Goal: Answer question/provide support

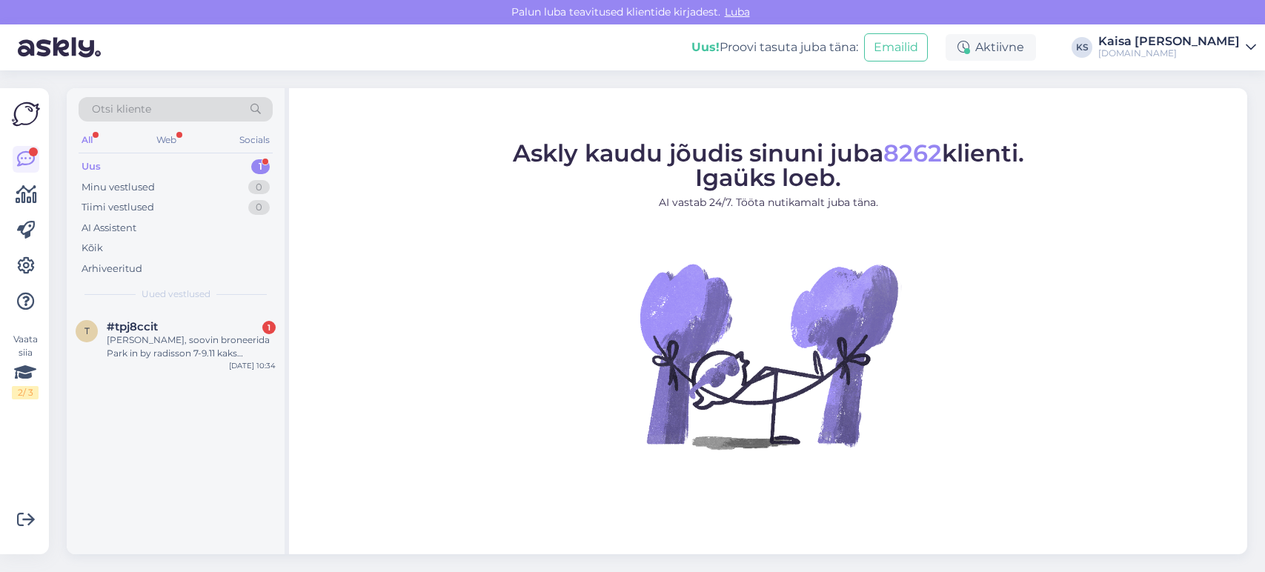
click at [146, 317] on div "t #tpj8ccit 1 Tere, soovin broneerida Park in by radisson 7-9.11 kaks täiskasva…" at bounding box center [176, 343] width 218 height 67
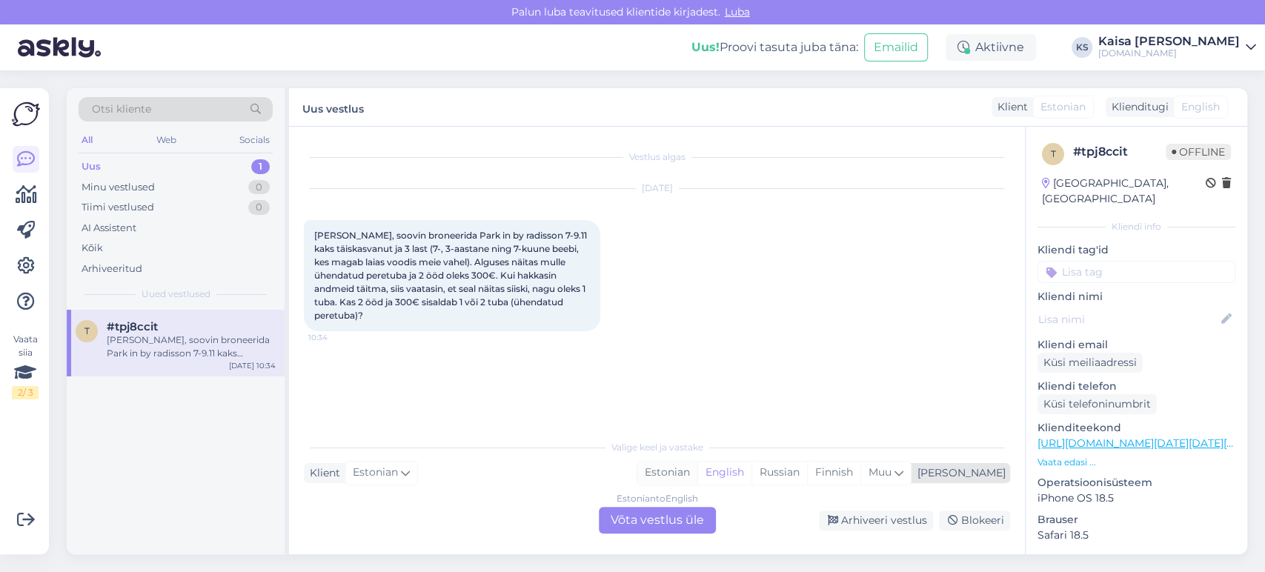
click at [698, 473] on div "Estonian" at bounding box center [668, 473] width 60 height 22
click at [658, 521] on div "Estonian to Estonian Võta vestlus üle" at bounding box center [657, 520] width 117 height 27
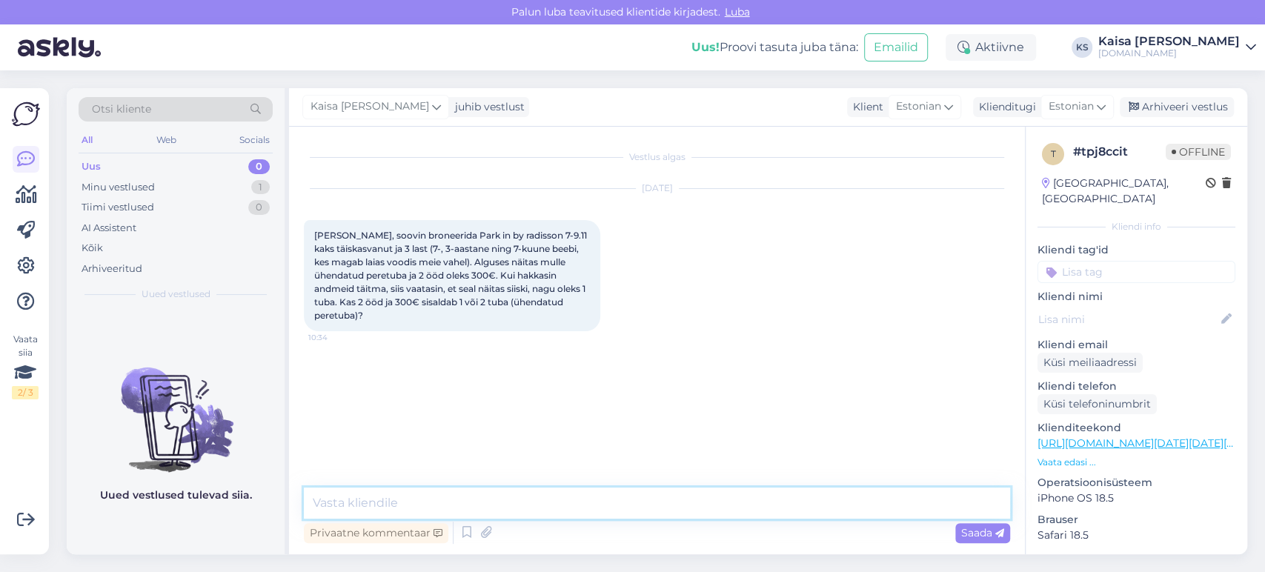
click at [640, 503] on textarea at bounding box center [657, 503] width 707 height 31
click at [437, 400] on div "Vestlus algas [DATE] Tere, soovin broneerida Park in by radisson 7-9.11 kaks tä…" at bounding box center [664, 308] width 720 height 333
click at [420, 512] on textarea "Tere!" at bounding box center [657, 503] width 707 height 31
click at [1067, 456] on p "Vaata edasi ..." at bounding box center [1137, 462] width 198 height 13
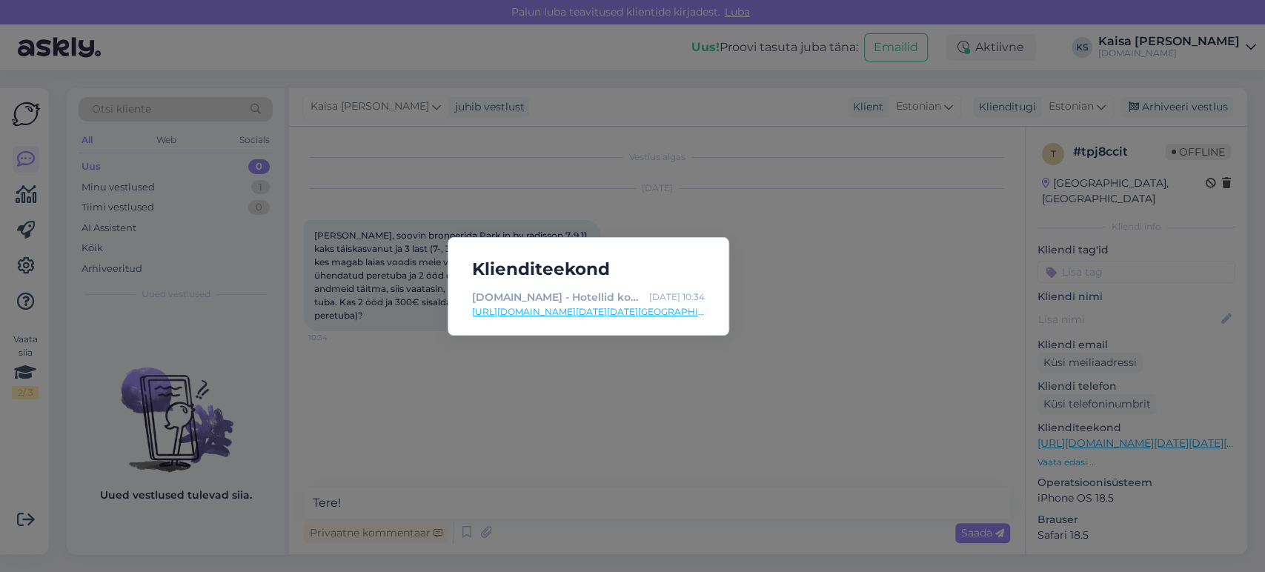
click at [678, 310] on link "[URL][DOMAIN_NAME][DATE][DATE][GEOGRAPHIC_DATA]" at bounding box center [588, 311] width 233 height 13
click at [600, 465] on div "Klienditeekond [DOMAIN_NAME] - Hotellid koos võluvate lisavõimalustega [DATE] 1…" at bounding box center [632, 286] width 1265 height 572
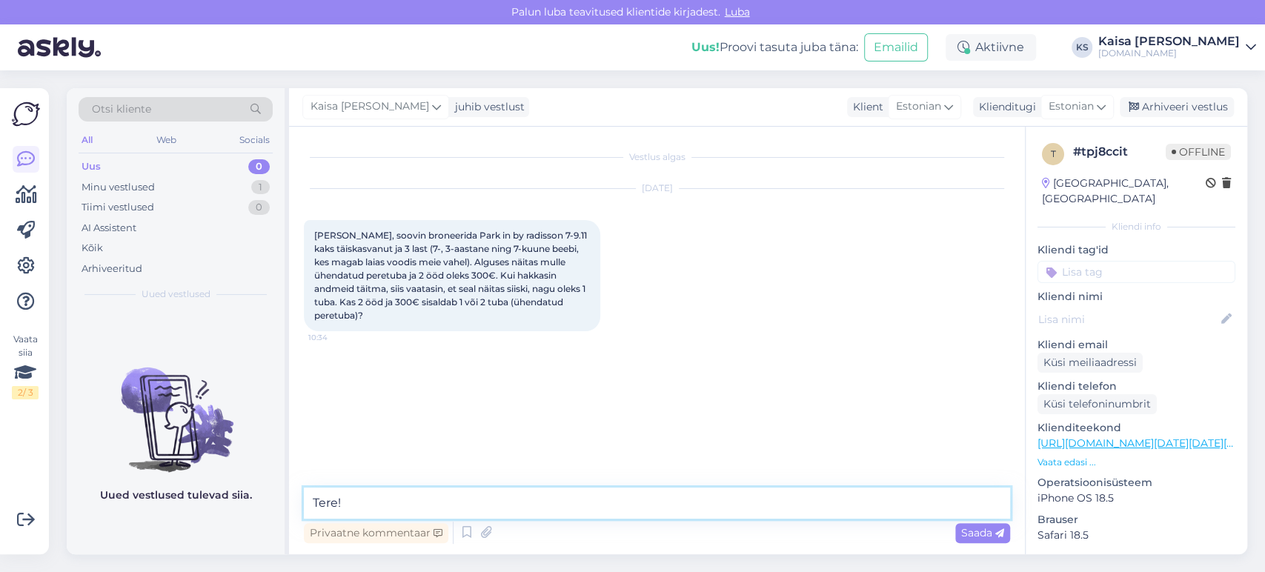
click at [560, 500] on textarea "Tere!" at bounding box center [657, 503] width 707 height 31
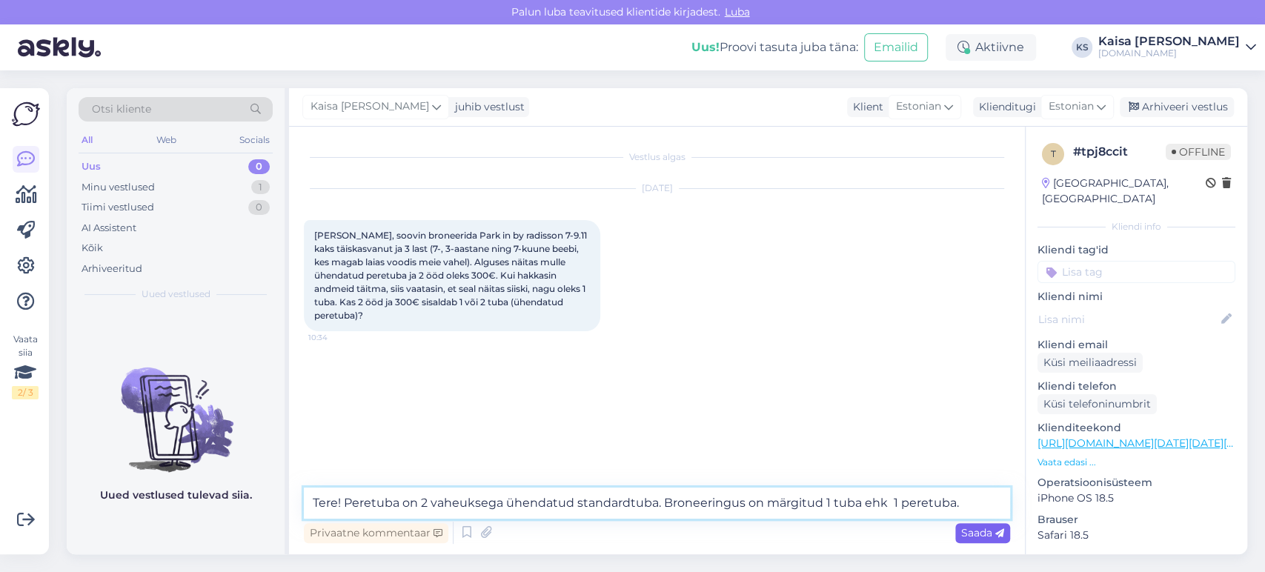
type textarea "Tere! Peretuba on 2 vaheuksega ühendatud standardtuba. Broneeringus on märgitud…"
click at [979, 531] on span "Saada" at bounding box center [983, 532] width 43 height 13
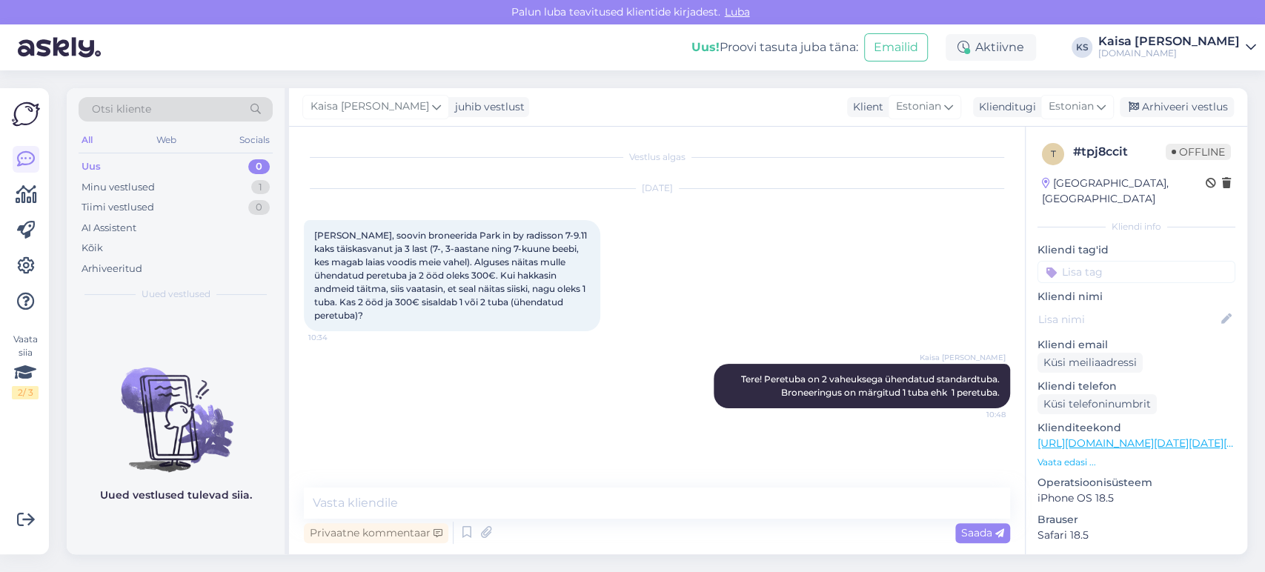
click at [704, 526] on div "Privaatne kommentaar Saada" at bounding box center [657, 533] width 707 height 28
click at [700, 510] on textarea at bounding box center [657, 503] width 707 height 31
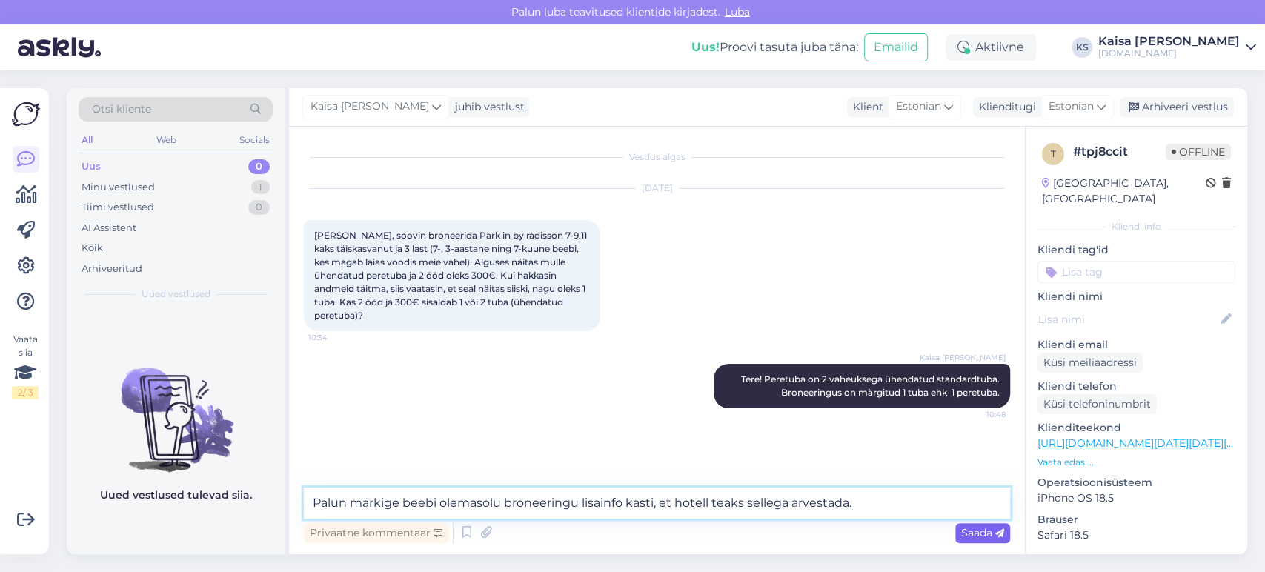
type textarea "Palun märkige beebi olemasolu broneeringu lisainfo kasti, et hotell teaks selle…"
click at [990, 530] on span "Saada" at bounding box center [983, 532] width 43 height 13
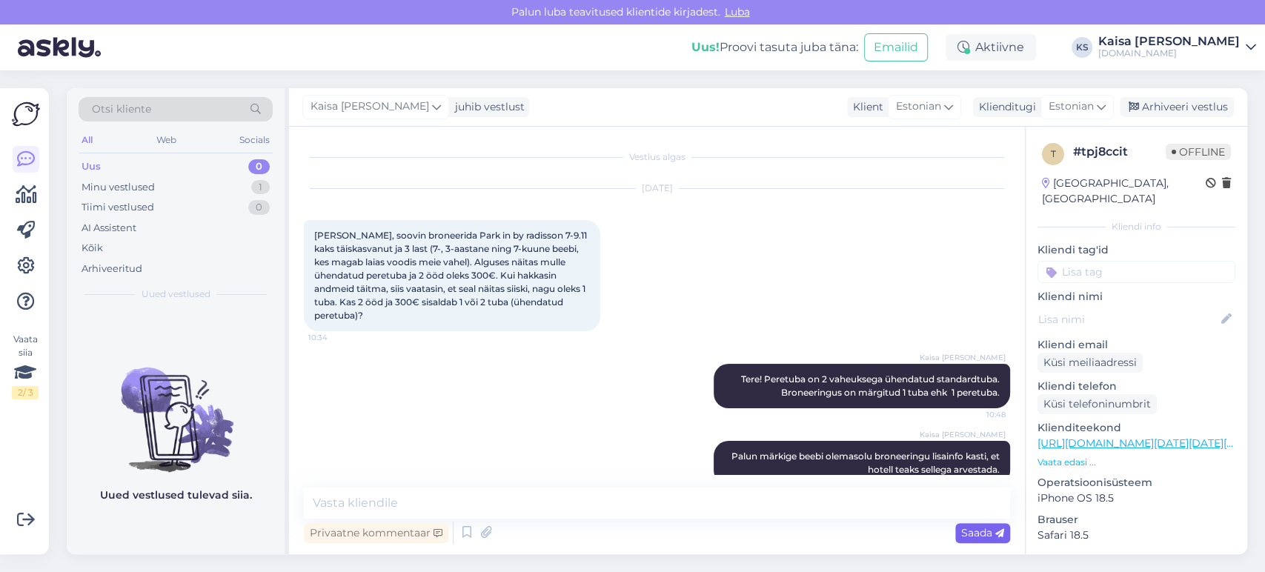
scroll to position [27, 0]
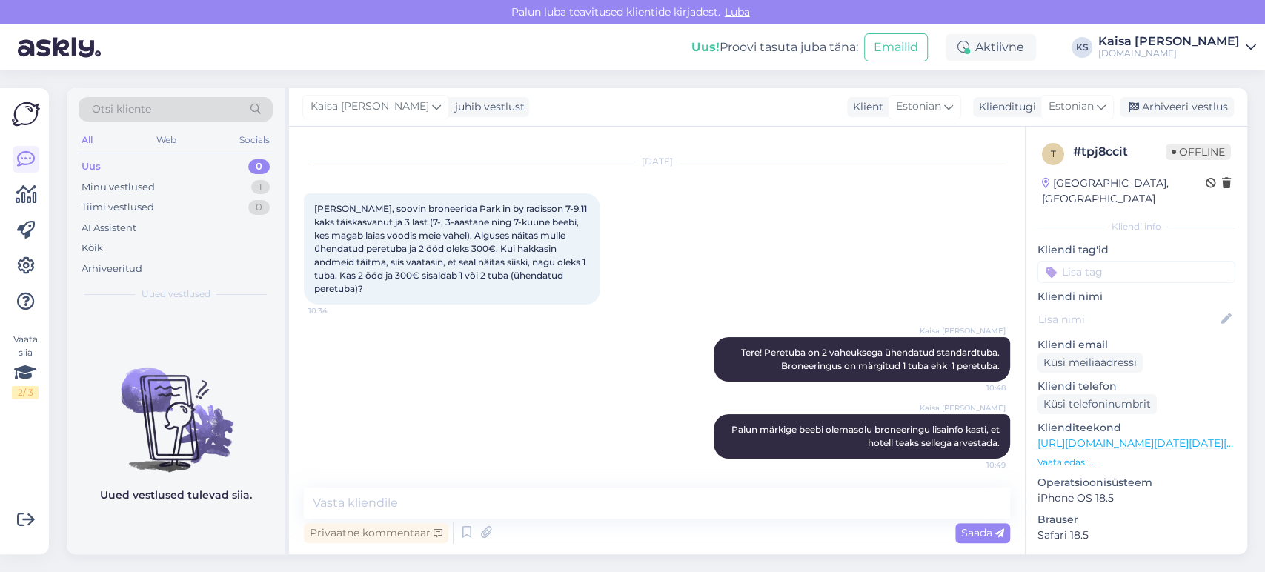
click at [818, 233] on div "Oct 2 2025 Tere, soovin broneerida Park in by radisson 7-9.11 kaks täiskasvanut…" at bounding box center [657, 233] width 707 height 175
click at [785, 215] on div "Oct 2 2025 Tere, soovin broneerida Park in by radisson 7-9.11 kaks täiskasvanut…" at bounding box center [657, 233] width 707 height 175
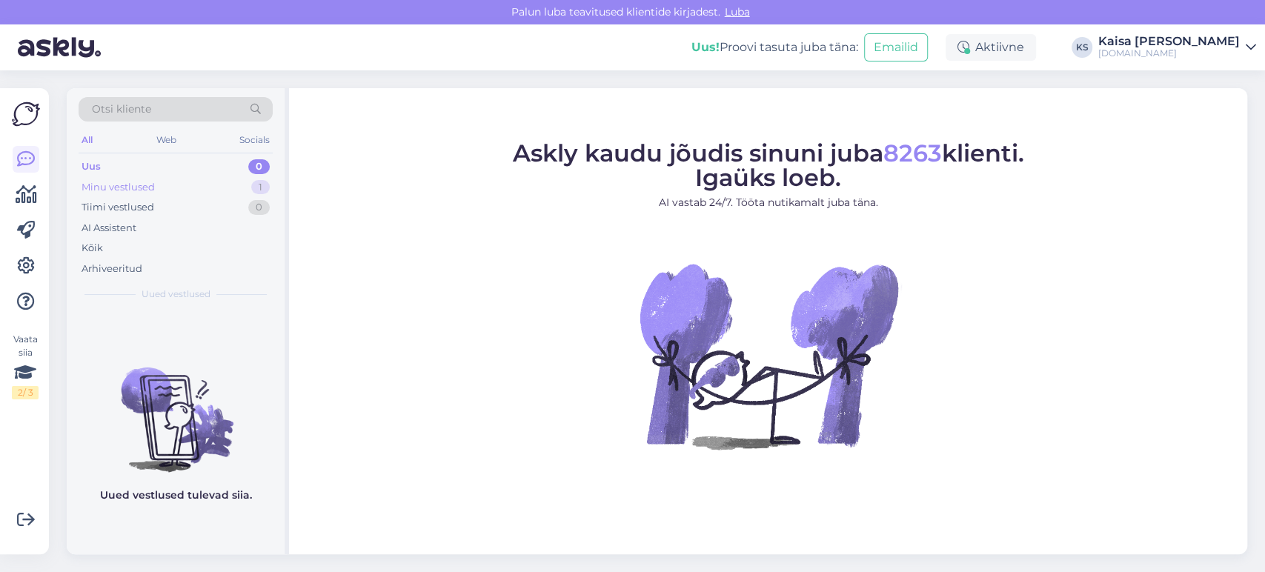
click at [196, 192] on div "Minu vestlused 1" at bounding box center [176, 187] width 194 height 21
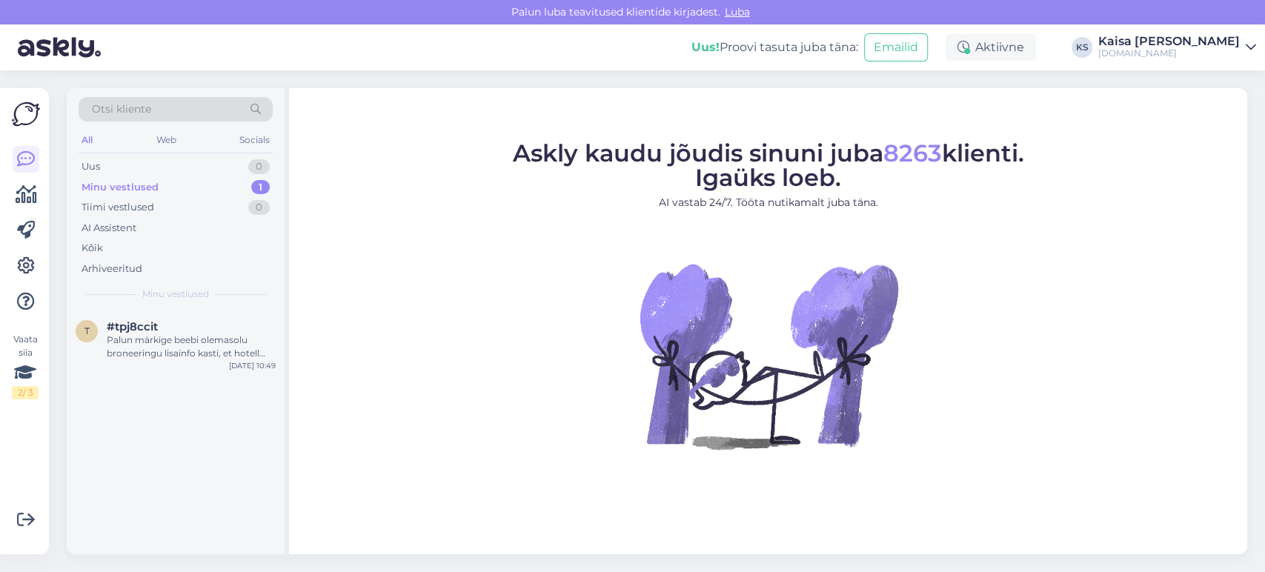
click at [185, 418] on div "t #tpj8ccit Palun märkige beebi olemasolu broneeringu lisainfo kasti, et hotell…" at bounding box center [176, 432] width 218 height 245
click at [188, 326] on div "#tpj8ccit" at bounding box center [191, 326] width 169 height 13
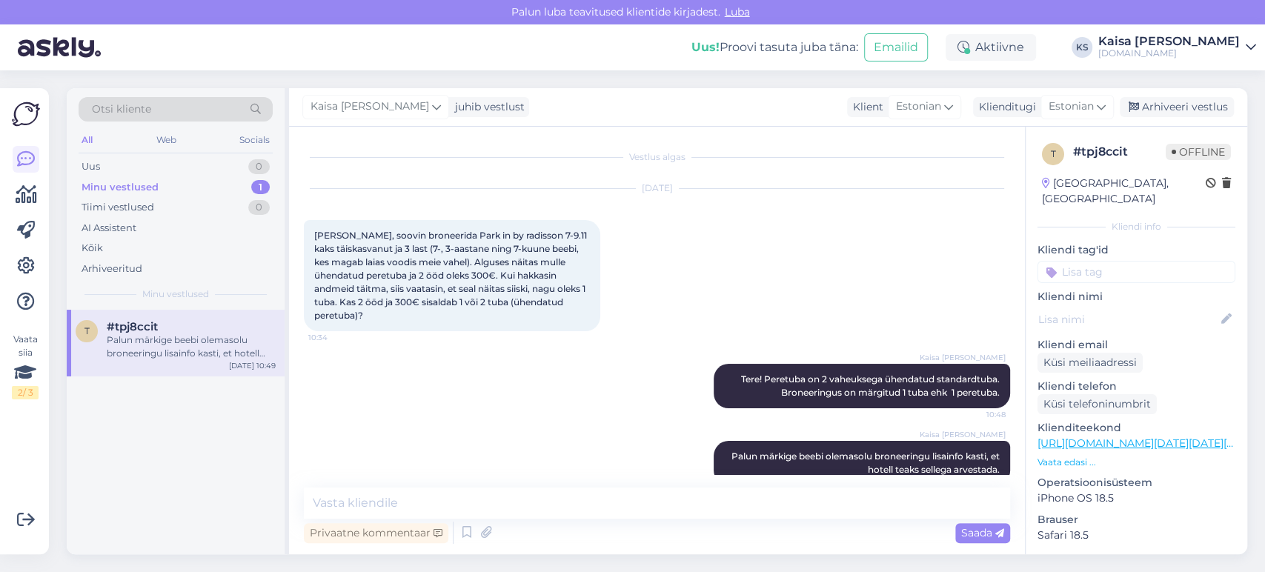
scroll to position [27, 0]
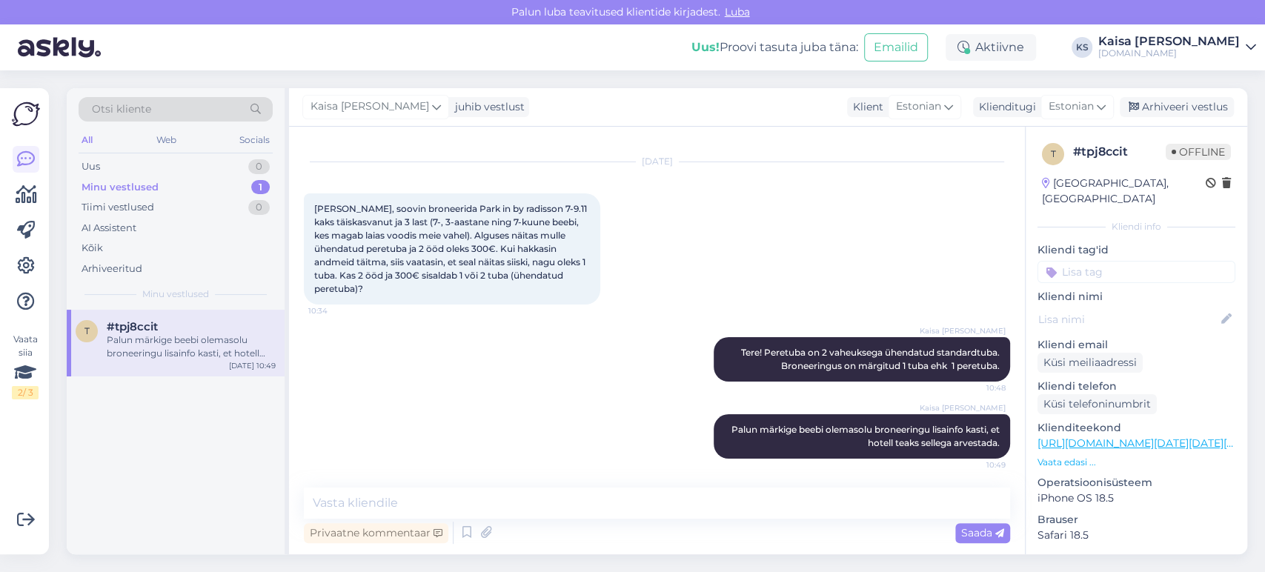
click at [197, 457] on div "t #tpj8ccit Palun märkige beebi olemasolu broneeringu lisainfo kasti, et hotell…" at bounding box center [176, 432] width 218 height 245
click at [314, 76] on div "Otsi kliente All Web Socials Uus 0 Minu vestlused 1 Tiimi vestlused 0 AI Assist…" at bounding box center [662, 321] width 1208 height 502
